Goal: Task Accomplishment & Management: Manage account settings

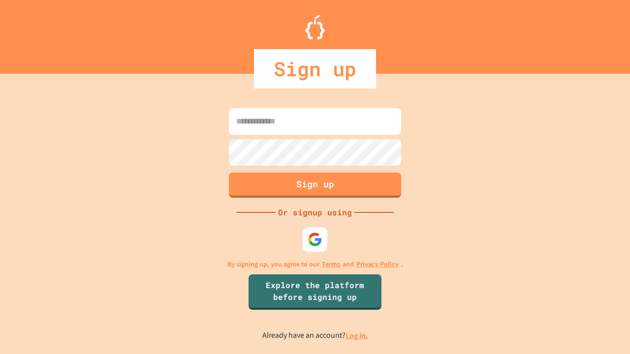
click at [357, 336] on link "Log in." at bounding box center [357, 336] width 23 height 10
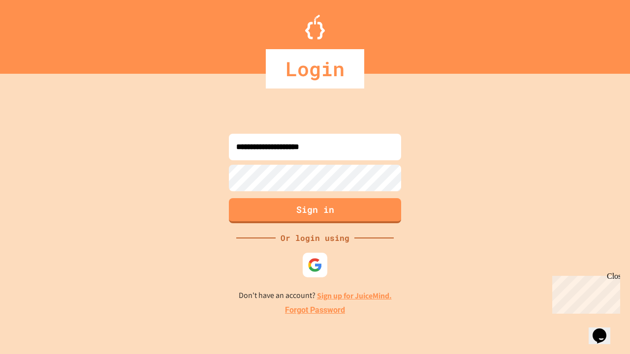
type input "**********"
